Goal: Transaction & Acquisition: Purchase product/service

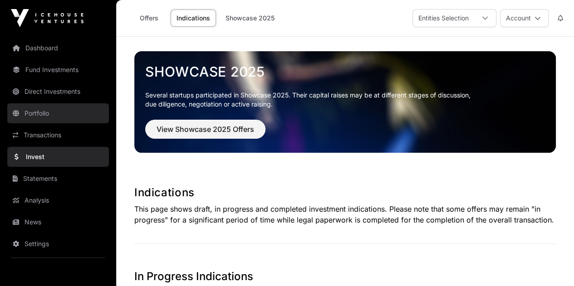
click at [53, 121] on link "Portfolio" at bounding box center [58, 113] width 102 height 20
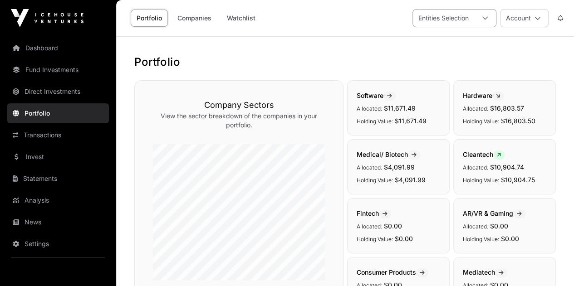
click at [460, 18] on div "Entities Selection" at bounding box center [443, 18] width 61 height 17
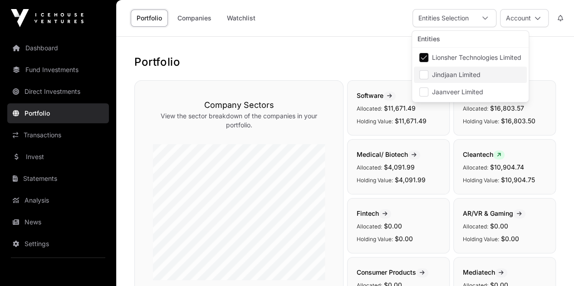
click at [447, 74] on span "Jindjaan Limited" at bounding box center [456, 75] width 49 height 6
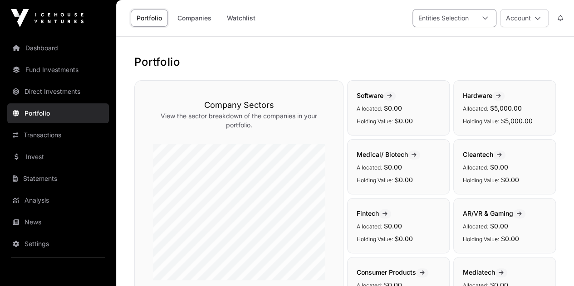
click at [481, 18] on div at bounding box center [485, 18] width 22 height 17
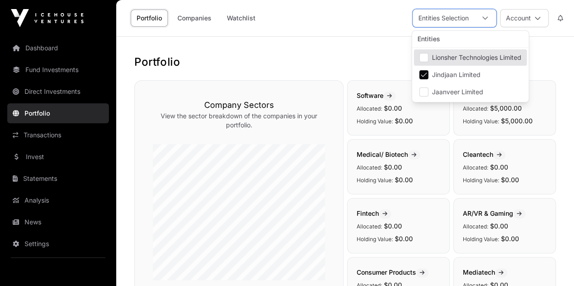
click at [541, 61] on h1 "Portfolio" at bounding box center [344, 62] width 421 height 15
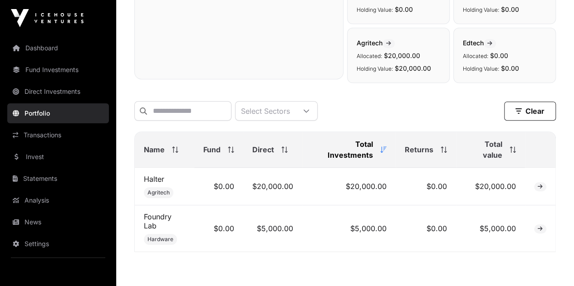
scroll to position [282, 0]
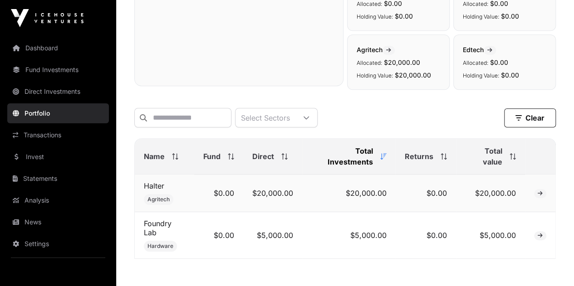
click at [540, 196] on icon at bounding box center [539, 193] width 5 height 5
click at [538, 196] on icon at bounding box center [539, 193] width 5 height 5
click at [541, 198] on span at bounding box center [540, 193] width 12 height 9
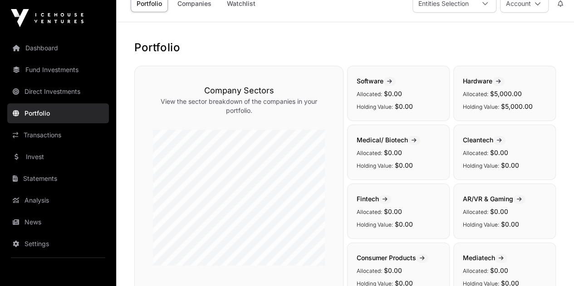
scroll to position [0, 0]
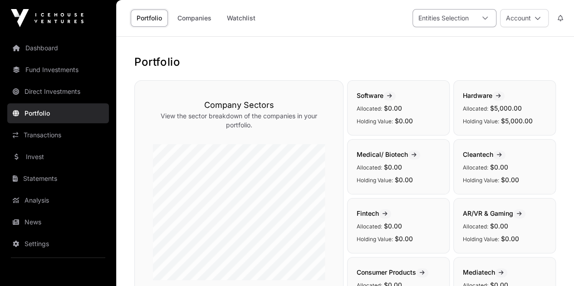
click at [487, 21] on div at bounding box center [485, 18] width 22 height 17
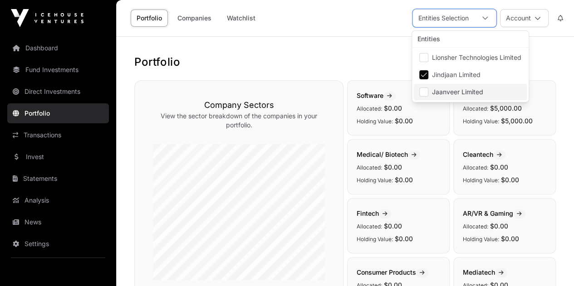
click at [428, 90] on li "Jaanveer Limited" at bounding box center [470, 92] width 113 height 16
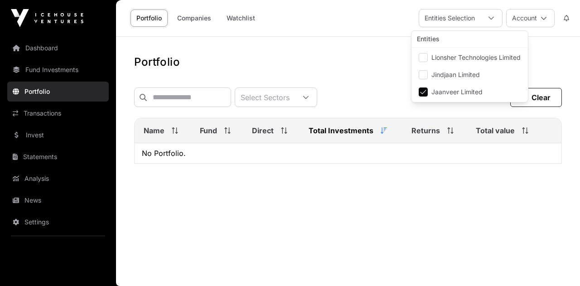
click at [550, 77] on div "Portfolio Select Sectors Clear Filters Name Fund Direct Total Investments Retur…" at bounding box center [348, 115] width 464 height 120
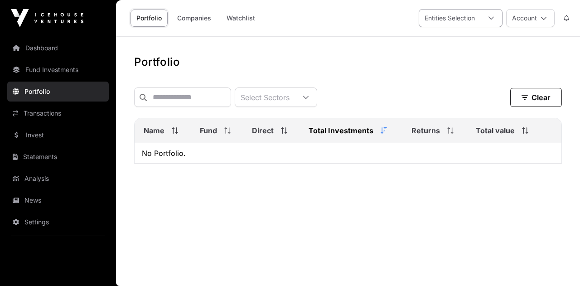
click at [477, 15] on div "Entities Selection" at bounding box center [449, 18] width 61 height 17
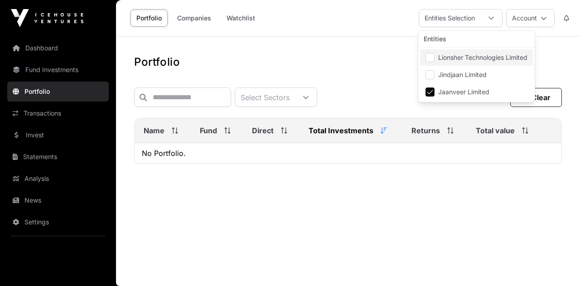
click at [435, 61] on li "Lionsher Technologies Limited" at bounding box center [476, 57] width 113 height 16
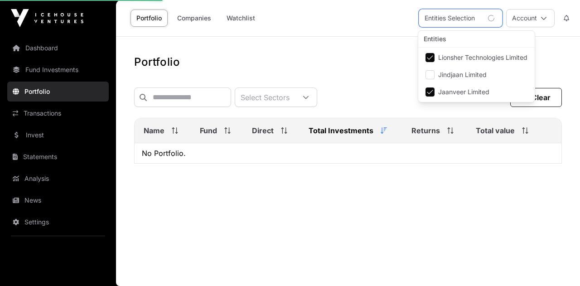
click at [435, 92] on li "Jaanveer Limited" at bounding box center [476, 92] width 113 height 16
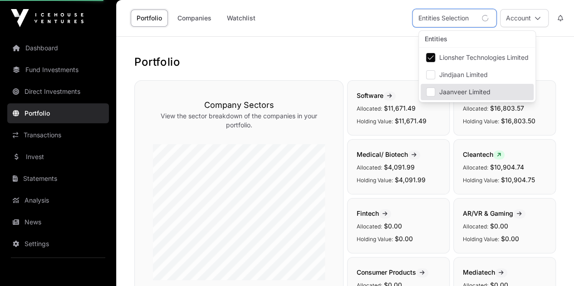
click at [385, 55] on h1 "Portfolio" at bounding box center [344, 62] width 421 height 15
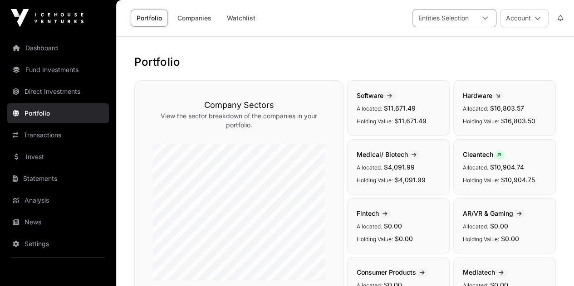
click at [455, 13] on div "Entities Selection" at bounding box center [443, 18] width 61 height 17
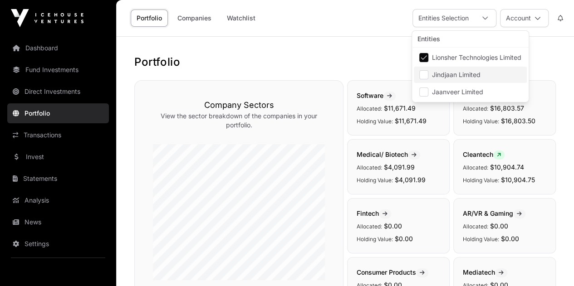
click at [436, 74] on span "Jindjaan Limited" at bounding box center [456, 75] width 49 height 6
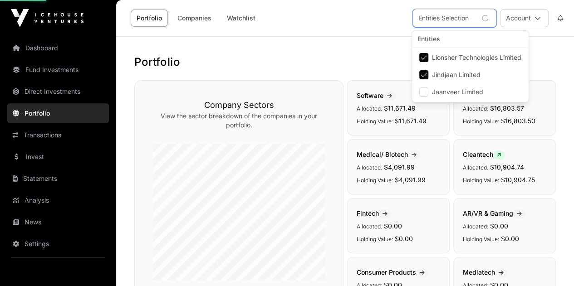
click at [431, 59] on li "Lionsher Technologies Limited" at bounding box center [470, 57] width 113 height 16
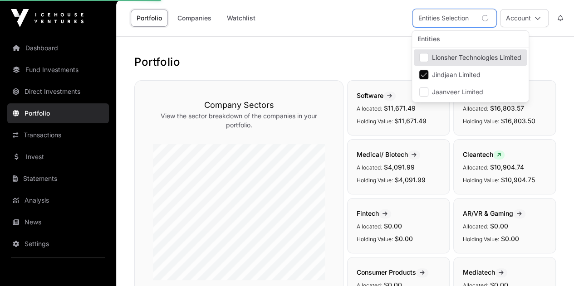
click at [385, 63] on h1 "Portfolio" at bounding box center [344, 62] width 421 height 15
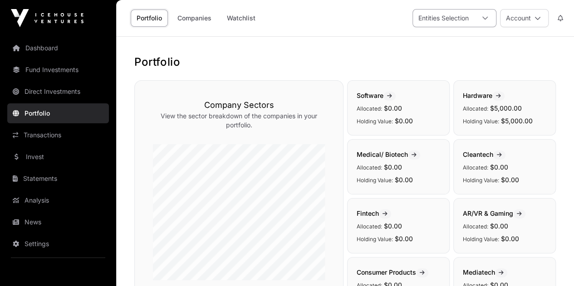
click at [483, 23] on div at bounding box center [485, 18] width 22 height 17
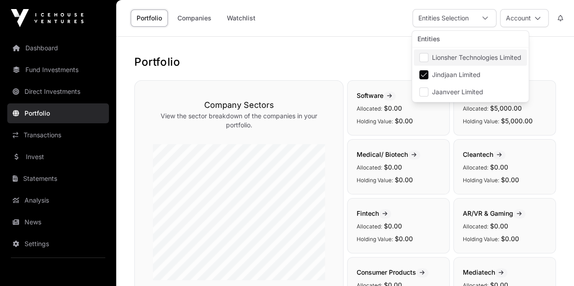
click at [429, 60] on li "Lionsher Technologies Limited" at bounding box center [470, 57] width 113 height 16
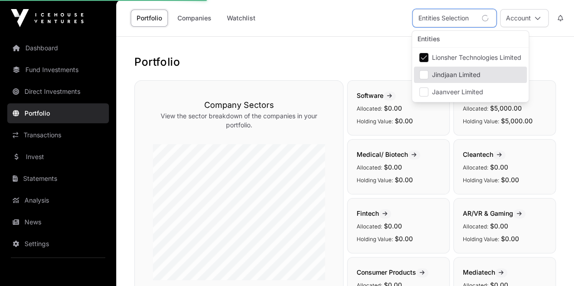
click at [383, 55] on h1 "Portfolio" at bounding box center [344, 62] width 421 height 15
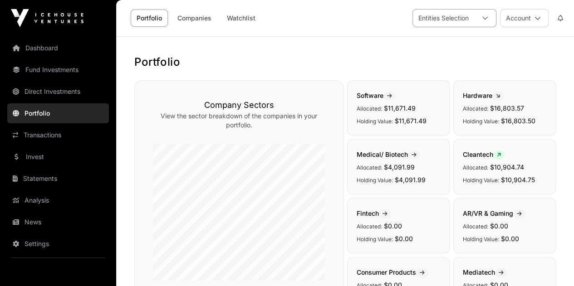
click at [478, 24] on div at bounding box center [485, 18] width 22 height 17
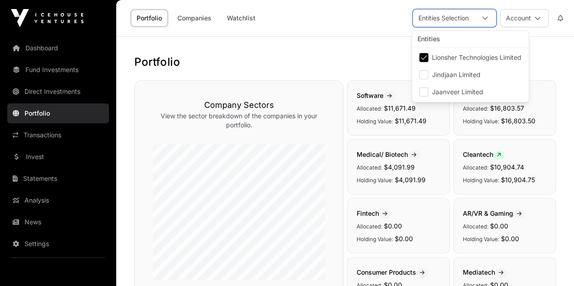
click at [478, 24] on div at bounding box center [485, 18] width 22 height 17
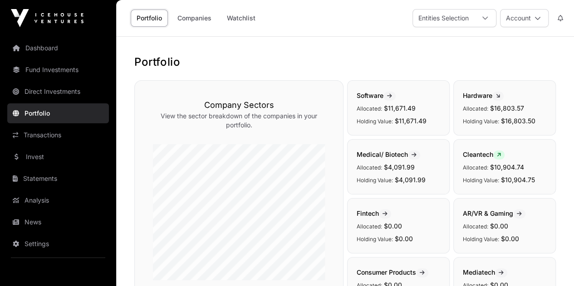
click at [522, 12] on button "Account" at bounding box center [524, 18] width 49 height 18
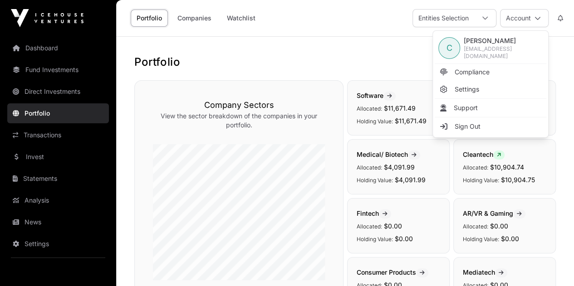
click at [342, 55] on h1 "Portfolio" at bounding box center [344, 62] width 421 height 15
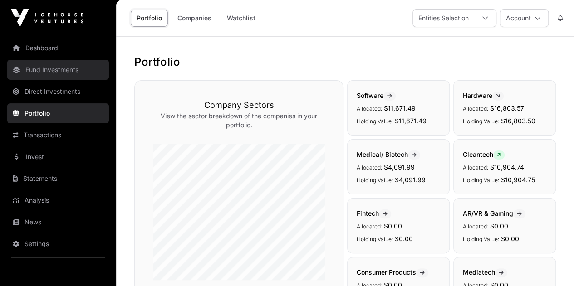
click at [50, 71] on link "Fund Investments" at bounding box center [58, 70] width 102 height 20
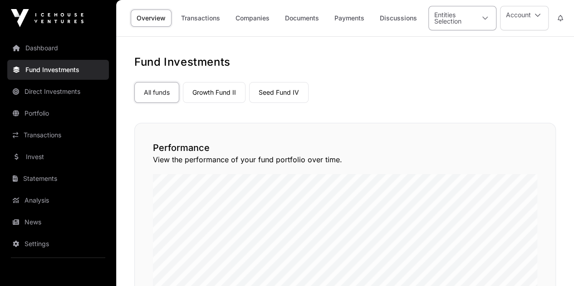
click at [468, 22] on div "Entities Selection" at bounding box center [451, 18] width 45 height 24
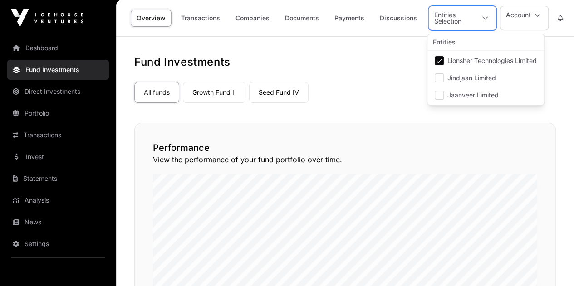
scroll to position [9, 5]
click at [386, 69] on nav "All funds Growth Fund II Seed Fund IV Select a fund" at bounding box center [344, 90] width 421 height 43
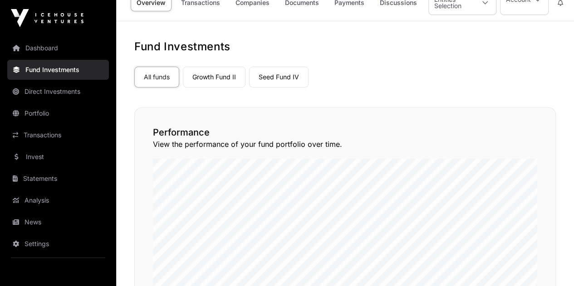
scroll to position [10, 0]
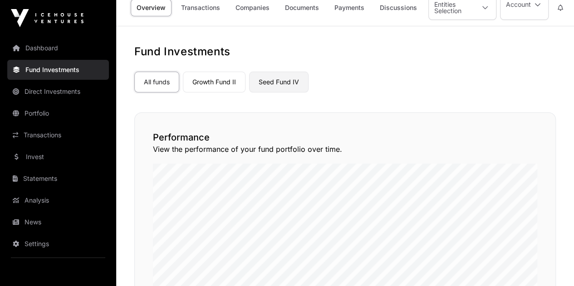
click at [273, 80] on link "Seed Fund IV" at bounding box center [278, 82] width 59 height 21
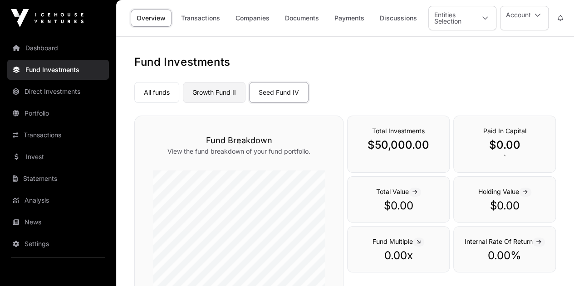
click at [224, 93] on link "Growth Fund II" at bounding box center [214, 92] width 63 height 21
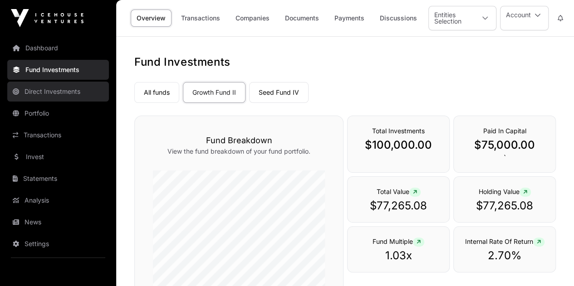
click at [70, 98] on link "Direct Investments" at bounding box center [58, 92] width 102 height 20
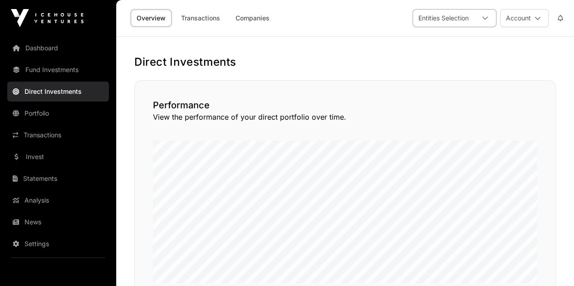
click at [488, 15] on div at bounding box center [485, 18] width 22 height 17
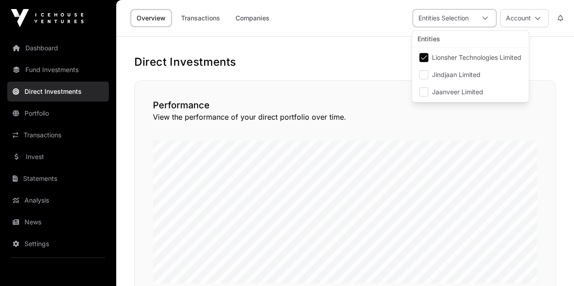
click at [488, 15] on div at bounding box center [485, 18] width 22 height 17
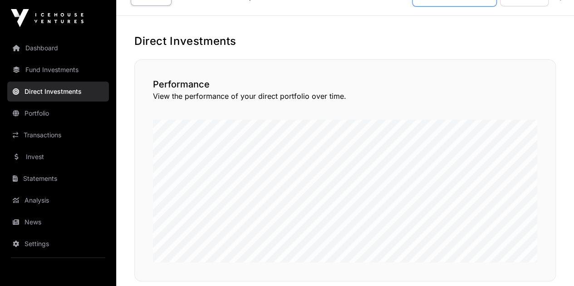
scroll to position [0, 0]
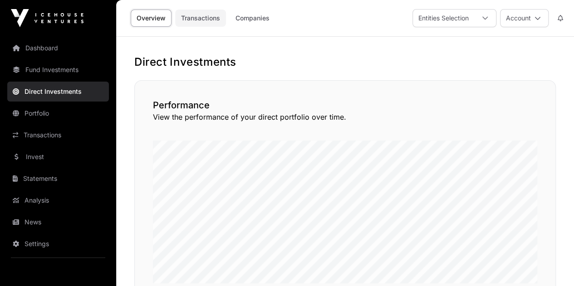
click at [206, 21] on link "Transactions" at bounding box center [200, 18] width 51 height 17
click at [257, 22] on link "Companies" at bounding box center [252, 18] width 46 height 17
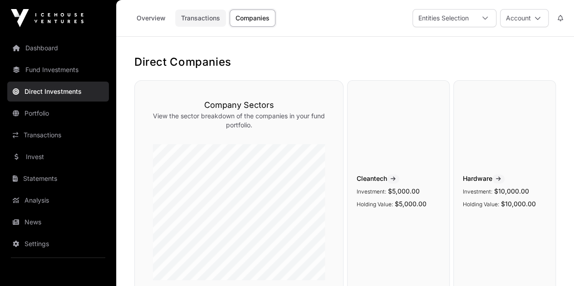
click at [200, 16] on link "Transactions" at bounding box center [200, 18] width 51 height 17
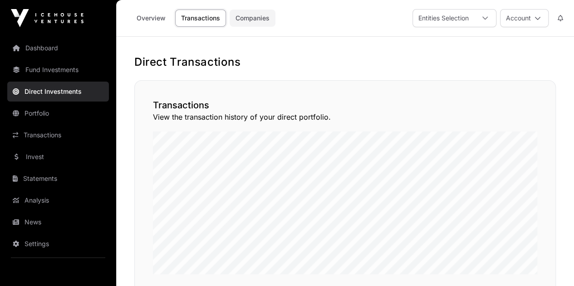
click at [252, 21] on link "Companies" at bounding box center [252, 18] width 46 height 17
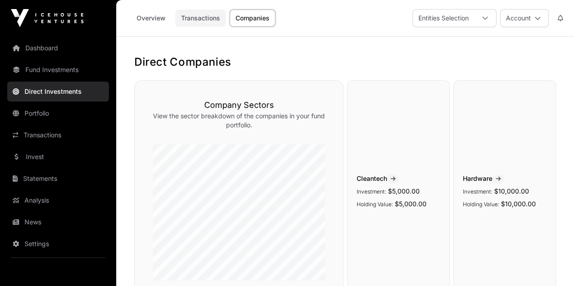
click at [193, 21] on link "Transactions" at bounding box center [200, 18] width 51 height 17
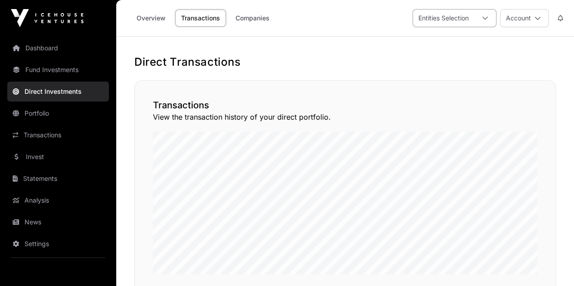
click at [456, 22] on div "Entities Selection" at bounding box center [443, 18] width 61 height 17
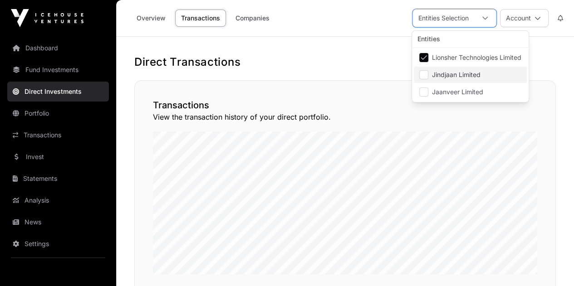
click at [428, 75] on li "Jindjaan Limited" at bounding box center [470, 75] width 113 height 16
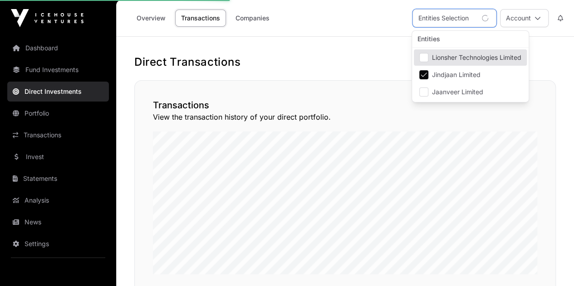
click at [385, 62] on h1 "Direct Transactions" at bounding box center [344, 62] width 421 height 15
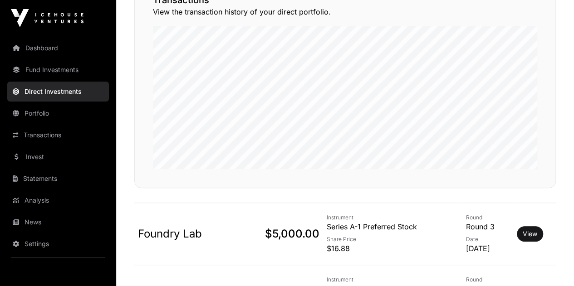
scroll to position [0, 0]
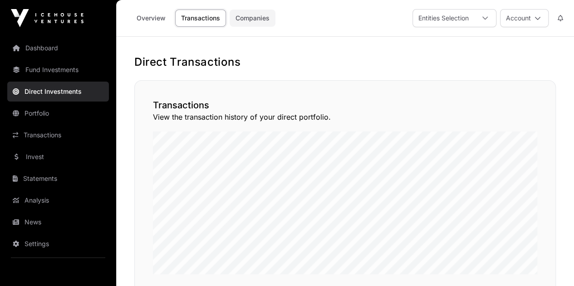
click at [258, 26] on link "Companies" at bounding box center [252, 18] width 46 height 17
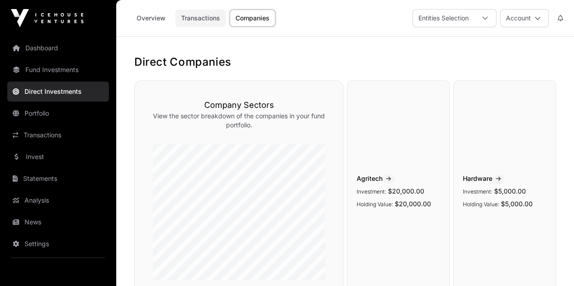
click at [194, 17] on link "Transactions" at bounding box center [200, 18] width 51 height 17
click at [196, 16] on link "Transactions" at bounding box center [200, 18] width 51 height 17
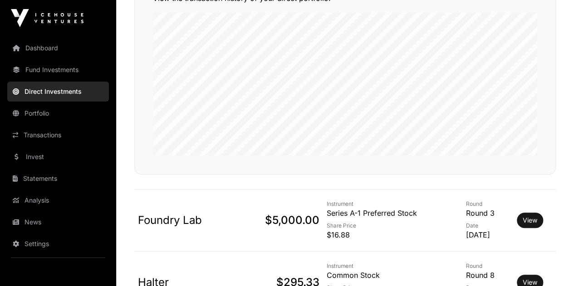
scroll to position [88, 0]
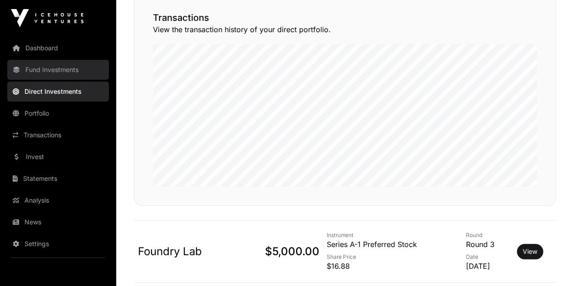
click at [49, 67] on link "Fund Investments" at bounding box center [58, 70] width 102 height 20
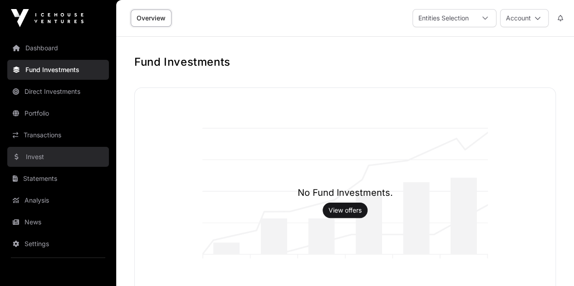
click at [44, 162] on link "Invest" at bounding box center [58, 157] width 102 height 20
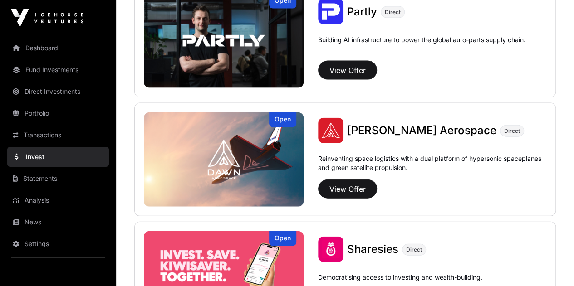
scroll to position [970, 0]
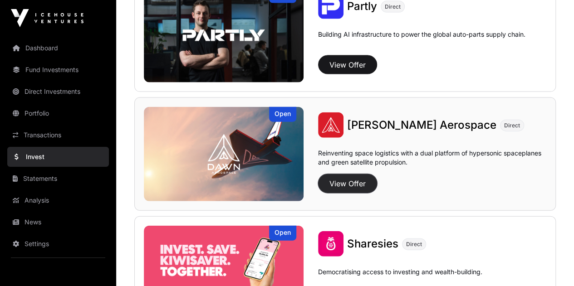
click at [357, 183] on button "View Offer" at bounding box center [347, 183] width 59 height 19
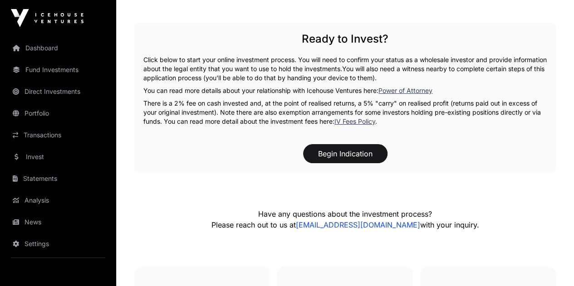
scroll to position [1693, 0]
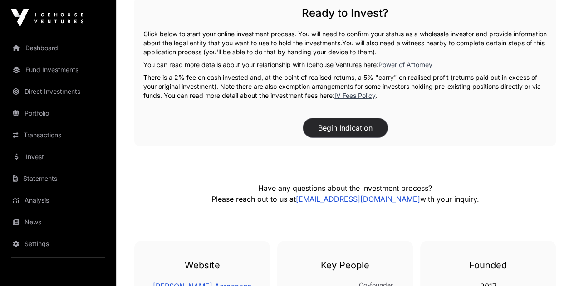
click at [325, 118] on button "Begin Indication" at bounding box center [345, 127] width 84 height 19
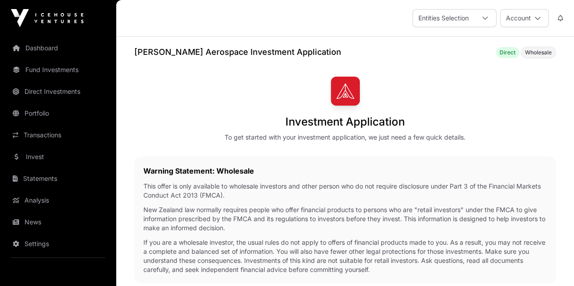
click at [345, 58] on div "[PERSON_NAME] Aerospace Investment Application Direct Wholesale" at bounding box center [344, 52] width 421 height 13
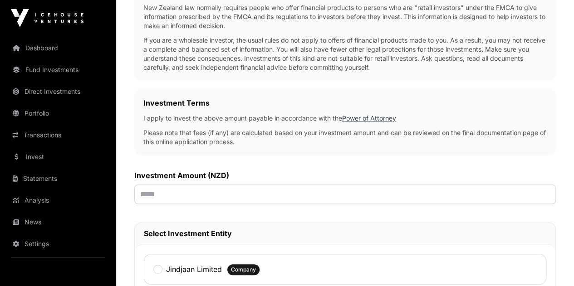
scroll to position [210, 0]
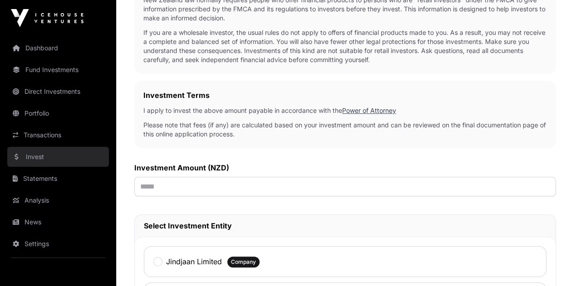
click at [40, 154] on link "Invest" at bounding box center [58, 157] width 102 height 20
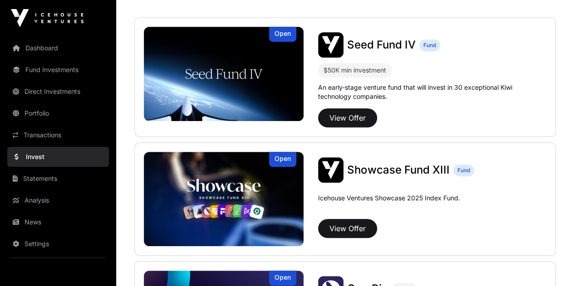
scroll to position [251, 0]
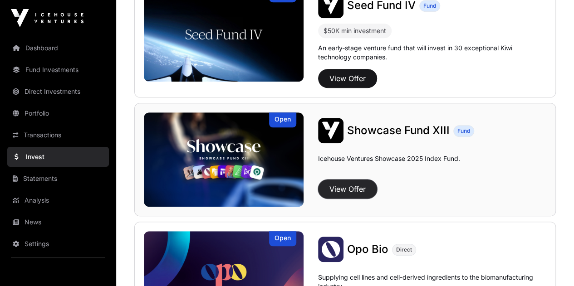
click at [346, 190] on button "View Offer" at bounding box center [347, 189] width 59 height 19
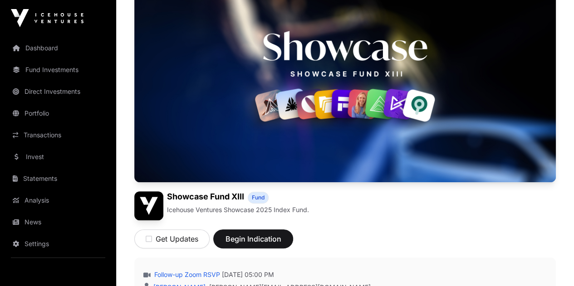
scroll to position [81, 0]
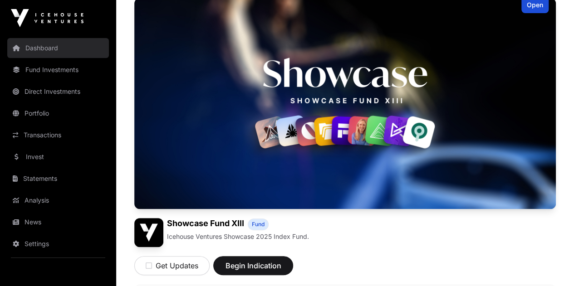
click at [64, 50] on link "Dashboard" at bounding box center [58, 48] width 102 height 20
